Goal: Task Accomplishment & Management: Complete application form

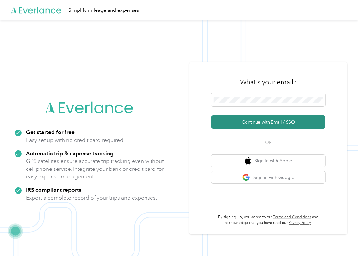
click at [235, 121] on button "Continue with Email / SSO" at bounding box center [269, 121] width 114 height 13
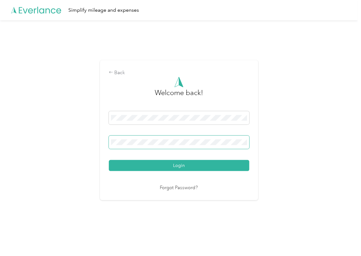
click at [153, 145] on span at bounding box center [179, 142] width 141 height 13
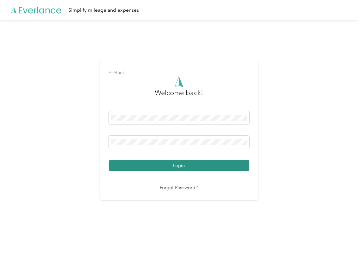
click at [142, 162] on button "Login" at bounding box center [179, 165] width 141 height 11
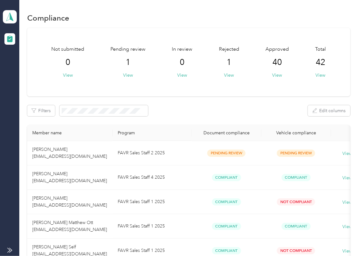
click at [208, 86] on div "Not submitted 0 View Pending review 1 View In review 0 View Rejected 1 View App…" at bounding box center [188, 62] width 323 height 68
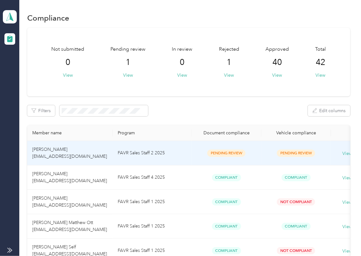
click at [140, 153] on td "FAVR Sales Staff 2 2025" at bounding box center [152, 153] width 79 height 24
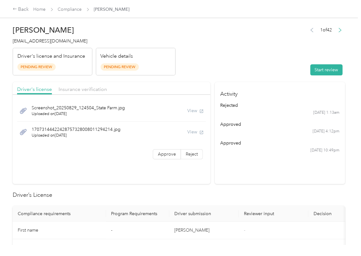
click at [212, 56] on header "[PERSON_NAME] [EMAIL_ADDRESS][DOMAIN_NAME] Driver's license and Insurance Pendi…" at bounding box center [179, 48] width 333 height 53
click at [311, 74] on button "Start review" at bounding box center [327, 69] width 32 height 11
click at [257, 65] on header "[PERSON_NAME] [EMAIL_ADDRESS][DOMAIN_NAME] Driver's license and Insurance Pendi…" at bounding box center [179, 48] width 333 height 53
click at [153, 154] on label "Approve" at bounding box center [167, 154] width 28 height 10
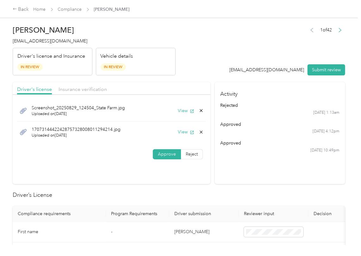
click at [153, 154] on span at bounding box center [167, 154] width 28 height 10
click at [185, 113] on button "View" at bounding box center [186, 110] width 16 height 7
click at [181, 131] on button "View" at bounding box center [186, 132] width 16 height 7
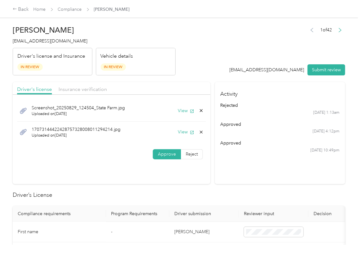
click at [167, 70] on div "Vehicle details In Review" at bounding box center [136, 62] width 80 height 28
click at [85, 87] on span "Insurance verification" at bounding box center [83, 89] width 48 height 6
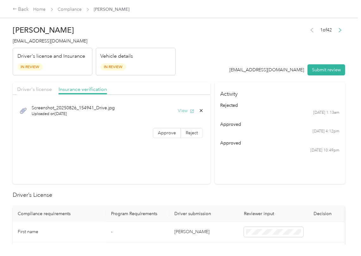
click at [184, 110] on button "View" at bounding box center [186, 110] width 16 height 7
drag, startPoint x: 166, startPoint y: 130, endPoint x: 103, endPoint y: 194, distance: 89.8
click at [166, 130] on span "Approve" at bounding box center [167, 132] width 18 height 5
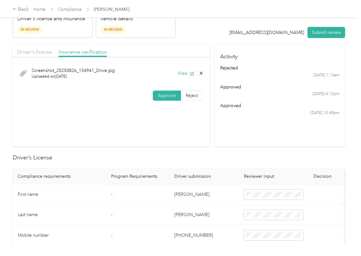
scroll to position [84, 0]
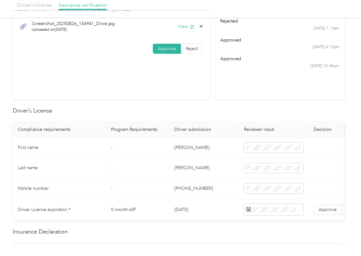
click at [178, 151] on td "[PERSON_NAME]" at bounding box center [204, 147] width 70 height 21
click at [179, 151] on td "[PERSON_NAME]" at bounding box center [204, 147] width 70 height 21
copy td "[PERSON_NAME]"
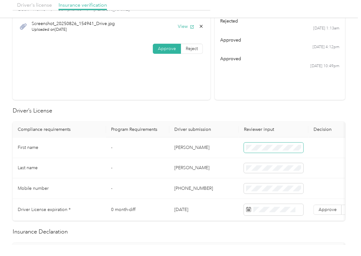
click at [271, 151] on span at bounding box center [274, 148] width 60 height 10
click at [175, 208] on td "[DATE]" at bounding box center [204, 210] width 70 height 22
copy td "[DATE]"
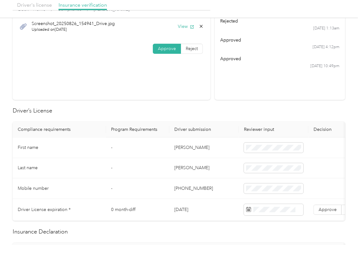
drag, startPoint x: 232, startPoint y: 144, endPoint x: 314, endPoint y: 196, distance: 97.2
click at [232, 146] on td "[PERSON_NAME]" at bounding box center [204, 147] width 70 height 21
click at [328, 210] on span "Approve" at bounding box center [328, 209] width 18 height 5
click at [263, 205] on span at bounding box center [274, 209] width 60 height 11
click at [209, 112] on h2 "Driver’s License" at bounding box center [179, 110] width 333 height 9
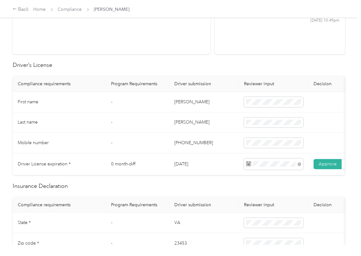
scroll to position [211, 0]
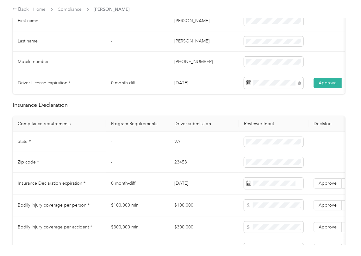
click at [175, 148] on td "VA" at bounding box center [204, 142] width 70 height 21
copy td "VA"
click at [181, 171] on td "23453" at bounding box center [204, 162] width 70 height 21
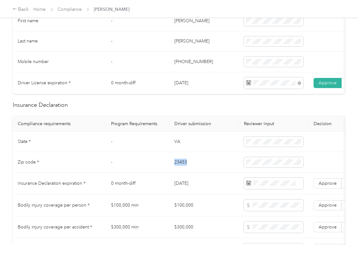
click at [181, 171] on td "23453" at bounding box center [204, 162] width 70 height 21
copy td "23453"
click at [125, 173] on td "-" at bounding box center [137, 162] width 63 height 21
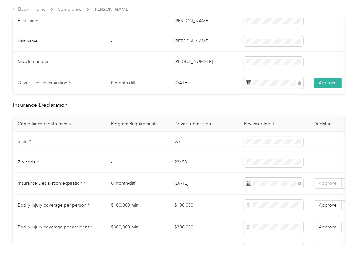
click at [320, 186] on span "Approve" at bounding box center [328, 183] width 18 height 5
drag, startPoint x: 199, startPoint y: 208, endPoint x: 4, endPoint y: 199, distance: 195.3
click at [199, 208] on td "$100,000" at bounding box center [204, 205] width 70 height 22
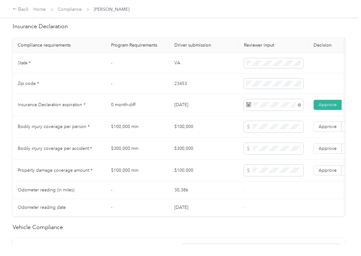
scroll to position [422, 0]
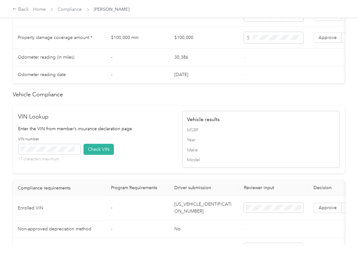
click at [189, 218] on td "[US_VEHICLE_IDENTIFICATION_NUMBER]" at bounding box center [204, 208] width 70 height 24
copy td "[US_VEHICLE_IDENTIFICATION_NUMBER]"
drag, startPoint x: 170, startPoint y: 141, endPoint x: 96, endPoint y: 159, distance: 76.7
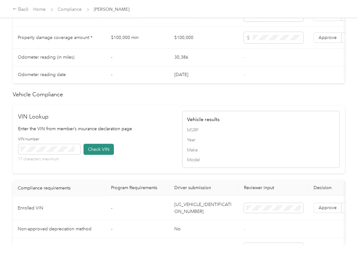
click at [170, 132] on p "Enter the VIN from member’s insurance declaration page" at bounding box center [97, 128] width 158 height 7
click at [105, 155] on button "Check VIN" at bounding box center [99, 149] width 30 height 11
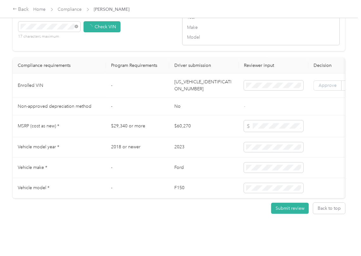
scroll to position [550, 0]
click at [320, 88] on span "Approve" at bounding box center [328, 85] width 18 height 5
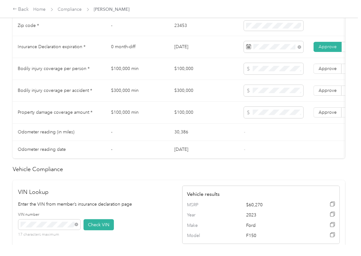
scroll to position [339, 0]
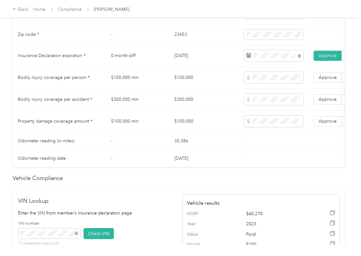
click at [184, 79] on td "$100,000" at bounding box center [204, 78] width 70 height 22
copy td "$100,000"
click at [262, 80] on span at bounding box center [274, 77] width 60 height 11
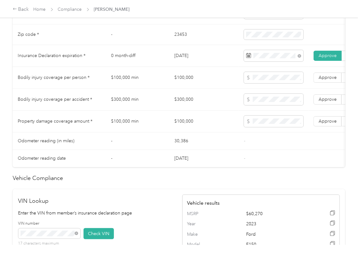
click at [184, 111] on td "$300,000" at bounding box center [204, 100] width 70 height 22
copy td "$300,000"
click at [324, 102] on span "Approve" at bounding box center [328, 99] width 18 height 5
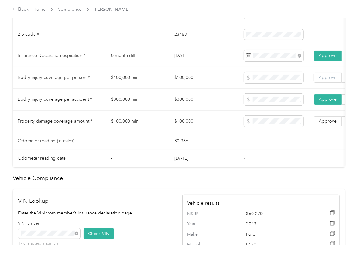
click at [329, 80] on span "Approve" at bounding box center [328, 77] width 18 height 5
click at [328, 124] on span "Approve" at bounding box center [328, 120] width 18 height 5
click at [186, 158] on td "[DATE]" at bounding box center [204, 158] width 70 height 17
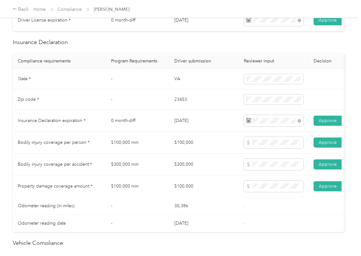
scroll to position [254, 0]
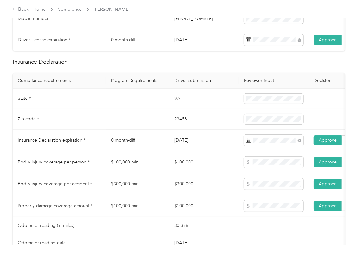
click at [201, 151] on td "[DATE]" at bounding box center [204, 141] width 70 height 22
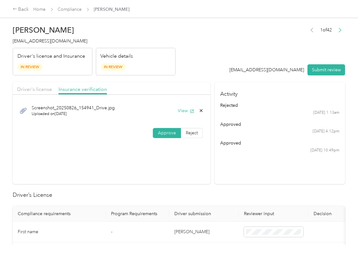
click at [201, 110] on icon at bounding box center [201, 110] width 3 height 3
click at [186, 112] on button "Yes" at bounding box center [183, 116] width 12 height 10
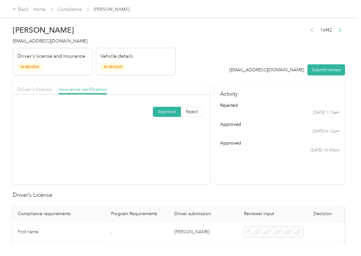
click at [56, 89] on div "Driver's license Insurance verification" at bounding box center [112, 88] width 198 height 13
click at [39, 86] on div "Driver's license" at bounding box center [34, 90] width 35 height 8
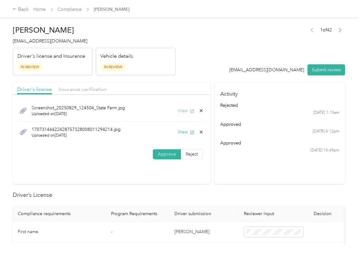
click at [178, 113] on button "View" at bounding box center [186, 110] width 16 height 7
click at [180, 110] on button "View" at bounding box center [186, 110] width 16 height 7
drag, startPoint x: 322, startPoint y: 71, endPoint x: 82, endPoint y: 80, distance: 240.2
click at [322, 71] on button "Submit review" at bounding box center [327, 69] width 38 height 11
click at [60, 43] on span "[EMAIL_ADDRESS][DOMAIN_NAME]" at bounding box center [50, 40] width 75 height 5
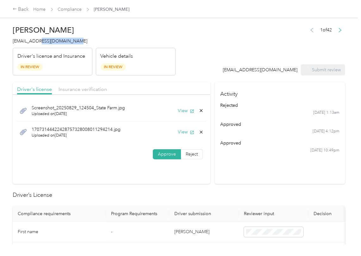
click at [60, 43] on span "[EMAIL_ADDRESS][DOMAIN_NAME]" at bounding box center [50, 40] width 75 height 5
copy span "[EMAIL_ADDRESS][DOMAIN_NAME]"
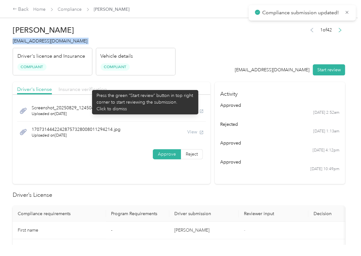
click at [89, 87] on span "Insurance verification" at bounding box center [83, 89] width 48 height 6
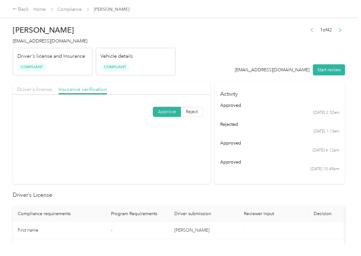
click at [199, 166] on section "Driver's license Insurance verification Approve Reject" at bounding box center [112, 133] width 198 height 102
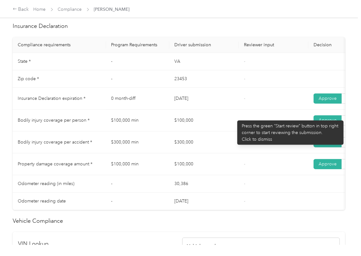
scroll to position [295, 0]
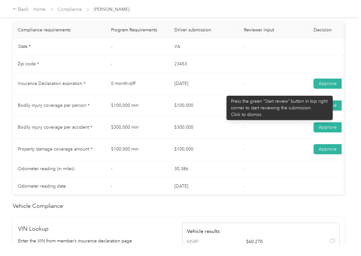
click at [224, 92] on td "[DATE]" at bounding box center [204, 84] width 70 height 22
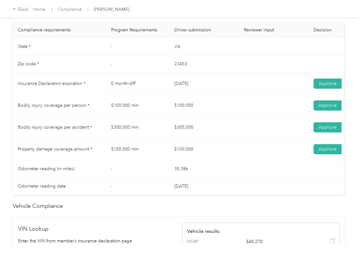
drag, startPoint x: 222, startPoint y: 102, endPoint x: 216, endPoint y: 106, distance: 7.1
click at [221, 105] on td "$100,000" at bounding box center [204, 106] width 70 height 22
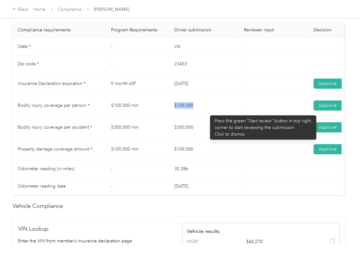
drag, startPoint x: 180, startPoint y: 107, endPoint x: 187, endPoint y: 124, distance: 18.6
click at [212, 113] on td "$100,000" at bounding box center [204, 106] width 70 height 22
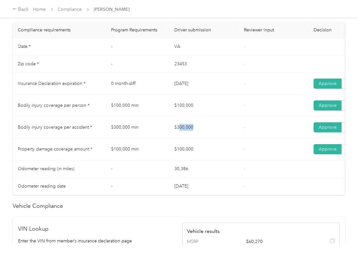
drag, startPoint x: 200, startPoint y: 135, endPoint x: 212, endPoint y: 137, distance: 11.9
click at [212, 137] on td "$300,000" at bounding box center [204, 128] width 70 height 22
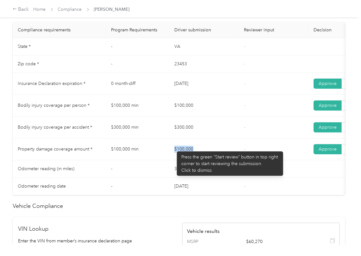
drag, startPoint x: 170, startPoint y: 148, endPoint x: 220, endPoint y: 153, distance: 50.0
click at [218, 154] on td "$100,000" at bounding box center [204, 149] width 70 height 22
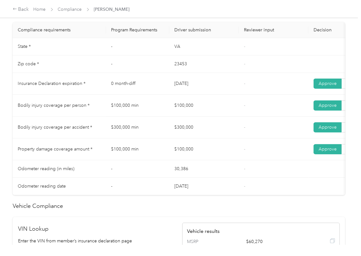
drag, startPoint x: 227, startPoint y: 146, endPoint x: 232, endPoint y: 148, distance: 5.7
click at [228, 138] on td "$300,000" at bounding box center [204, 128] width 70 height 22
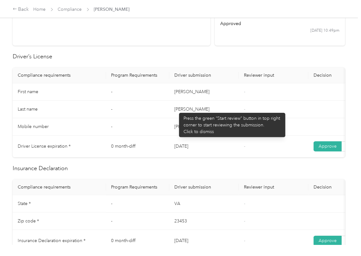
scroll to position [0, 0]
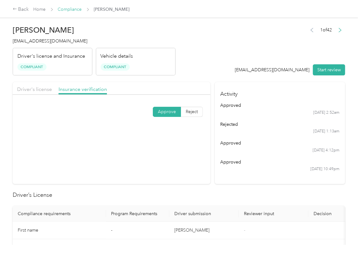
click at [73, 12] on link "Compliance" at bounding box center [70, 9] width 24 height 5
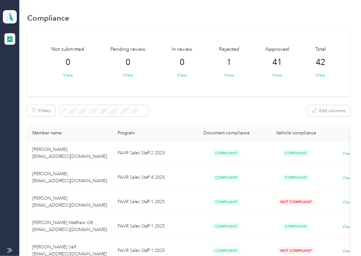
click at [195, 115] on div "Filters Edit columns" at bounding box center [188, 110] width 323 height 11
click at [13, 21] on icon at bounding box center [10, 16] width 10 height 9
click at [30, 67] on div "Log out" at bounding box center [20, 66] width 24 height 7
